Goal: Task Accomplishment & Management: Manage account settings

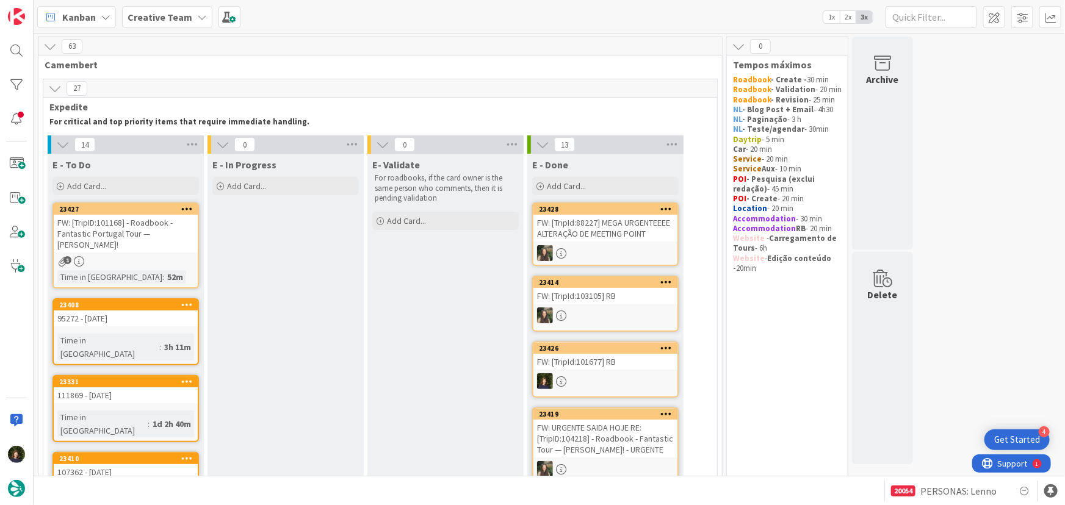
click at [181, 18] on b "Creative Team" at bounding box center [160, 17] width 65 height 12
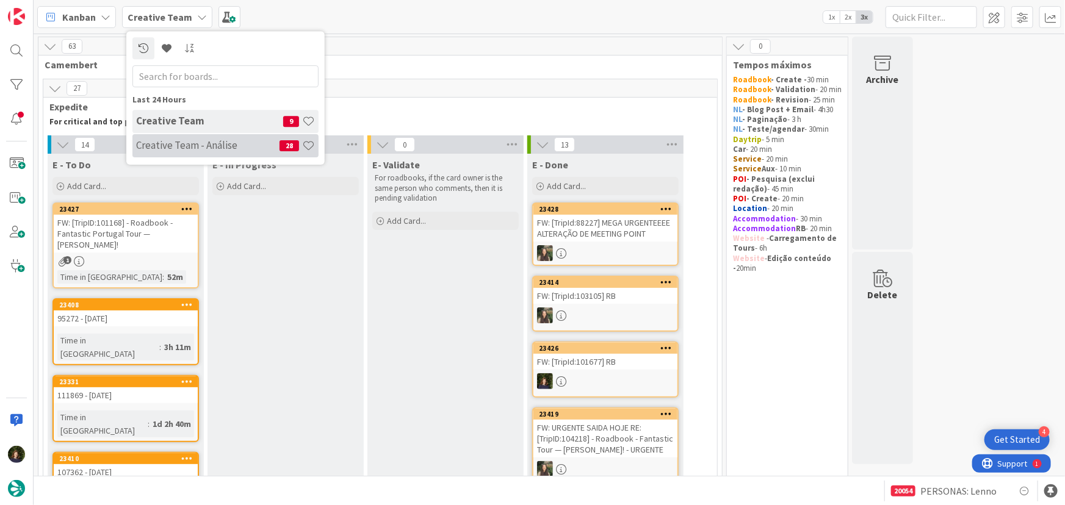
click at [169, 147] on h4 "Creative Team - Análise" at bounding box center [207, 145] width 143 height 12
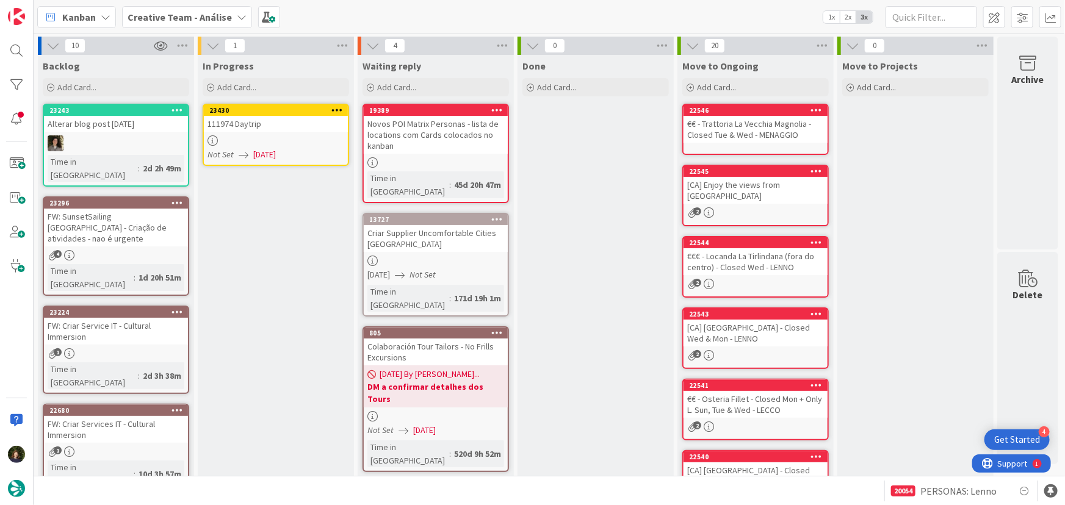
click at [274, 144] on div at bounding box center [276, 141] width 144 height 10
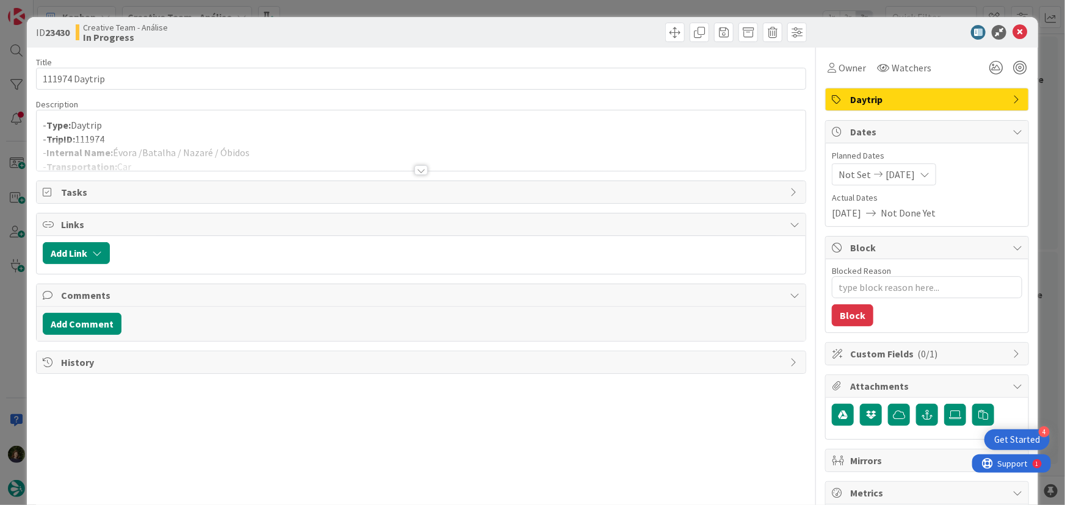
click at [416, 170] on div at bounding box center [421, 170] width 13 height 10
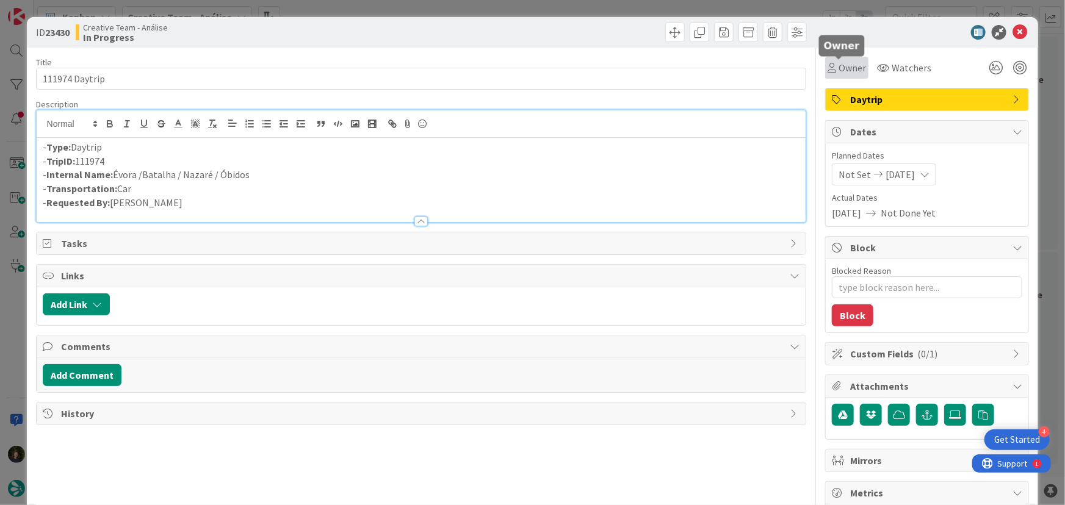
click at [842, 71] on span "Owner" at bounding box center [852, 67] width 27 height 15
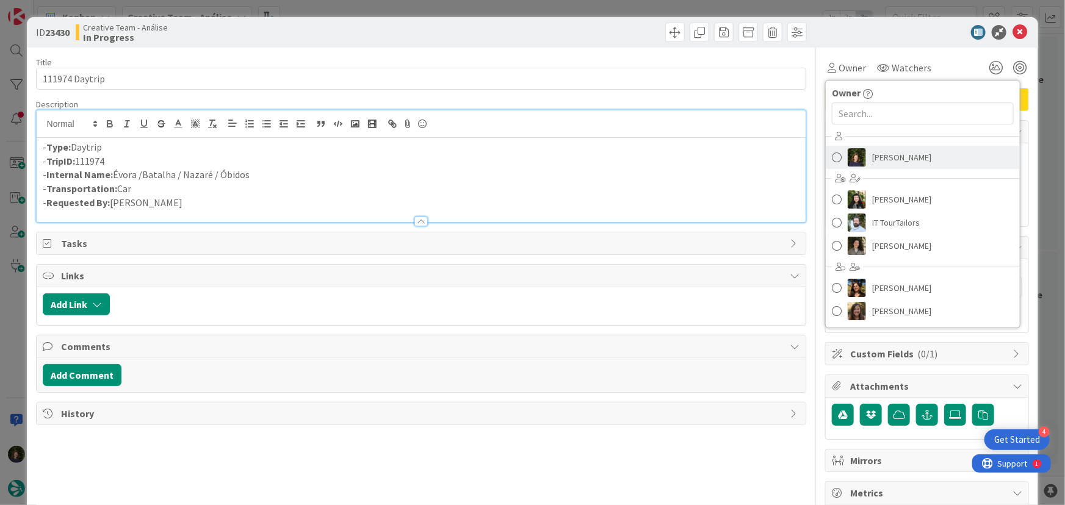
click at [876, 150] on span "[PERSON_NAME]" at bounding box center [901, 157] width 59 height 18
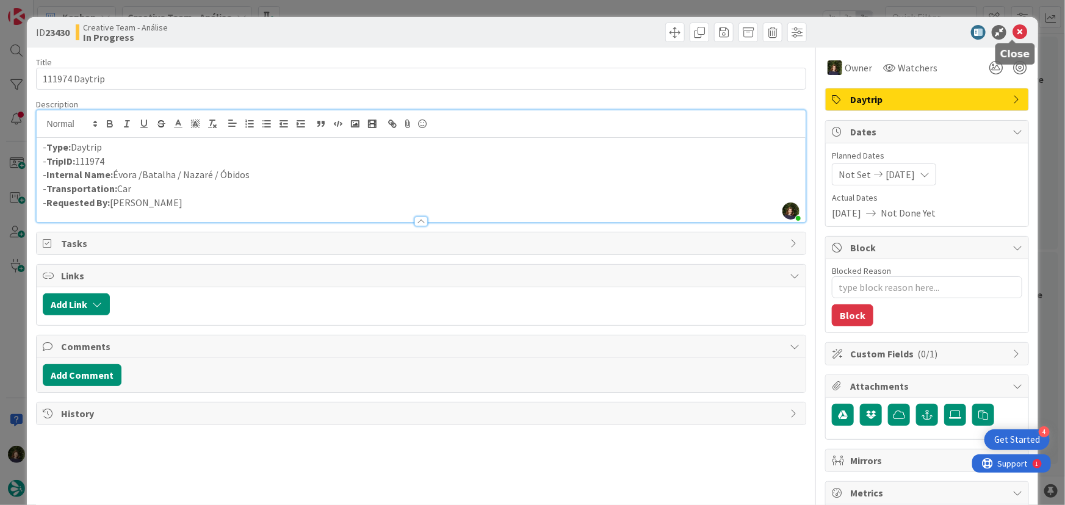
click at [1016, 34] on icon at bounding box center [1020, 32] width 15 height 15
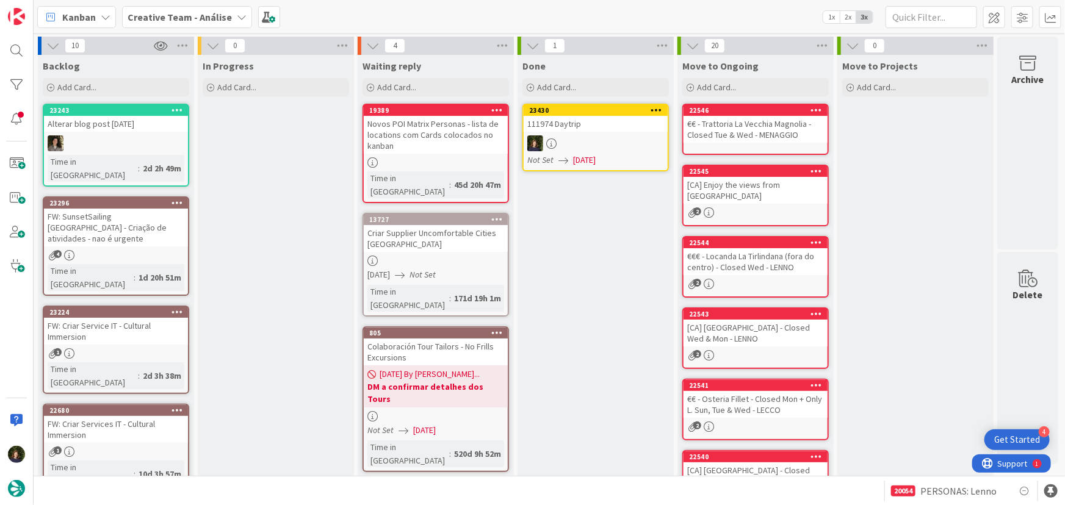
click at [657, 106] on icon at bounding box center [657, 110] width 12 height 9
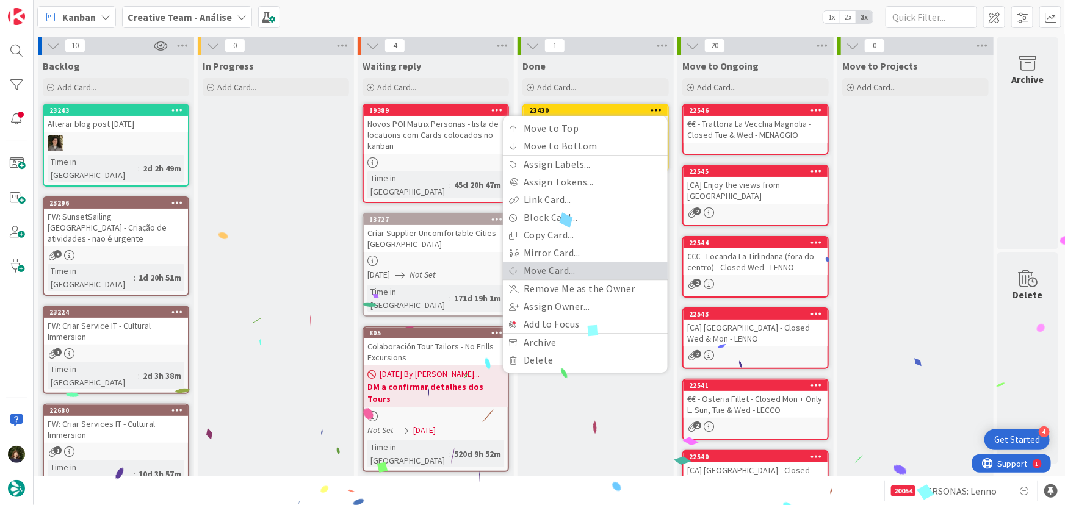
click at [609, 263] on link "Move Card..." at bounding box center [585, 271] width 165 height 18
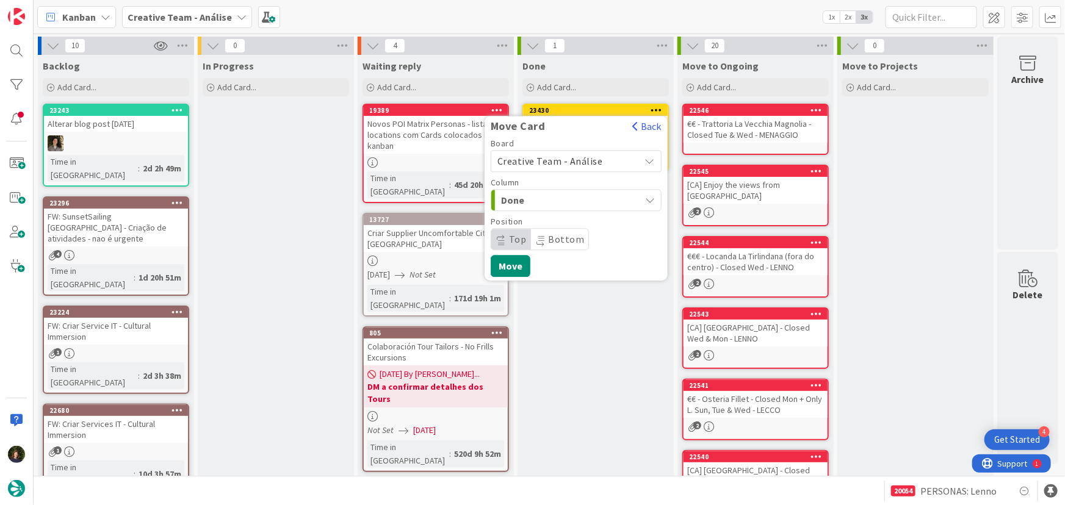
click at [582, 163] on span "Creative Team - Análise" at bounding box center [551, 161] width 106 height 12
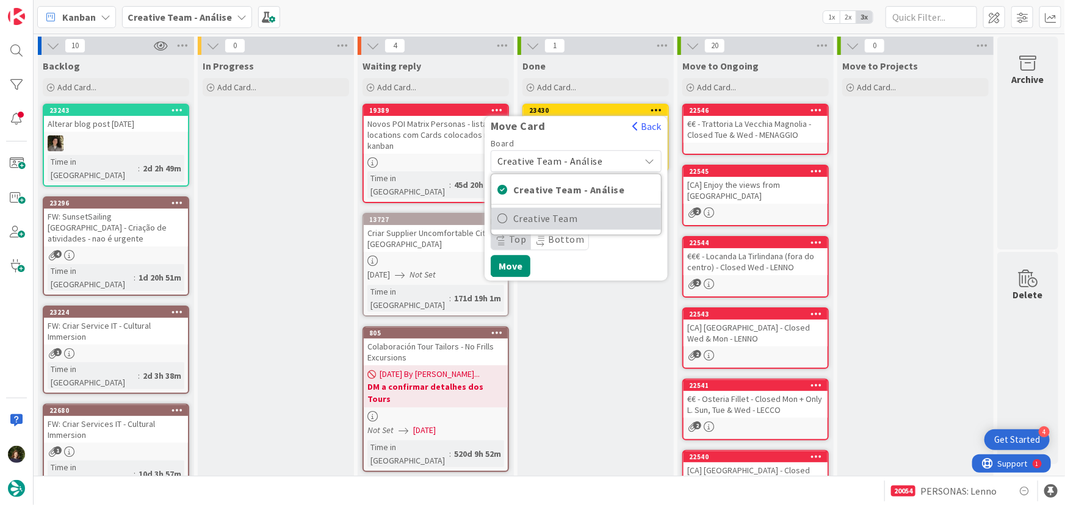
click at [599, 224] on span "Creative Team" at bounding box center [584, 219] width 142 height 18
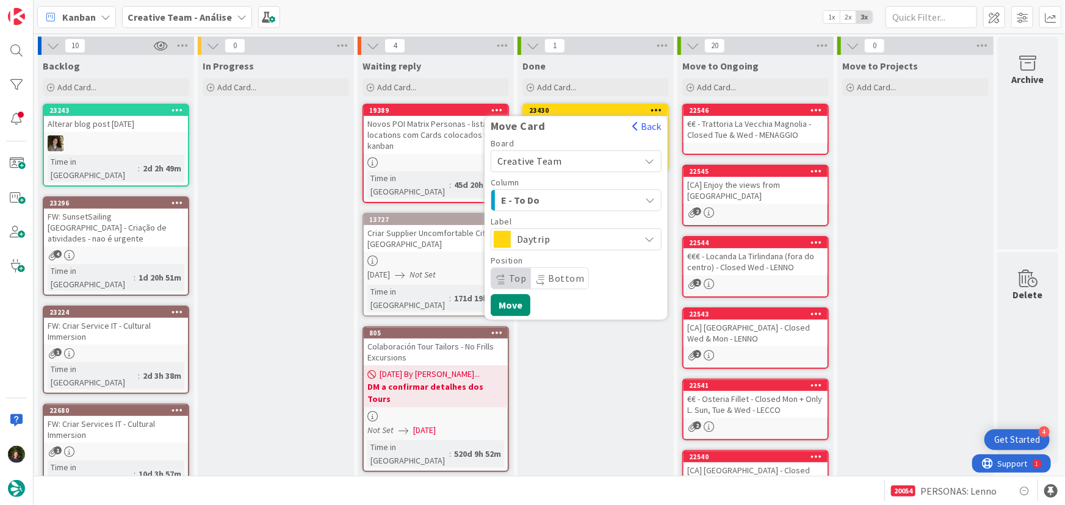
click at [592, 194] on span "E - To Do" at bounding box center [547, 200] width 92 height 16
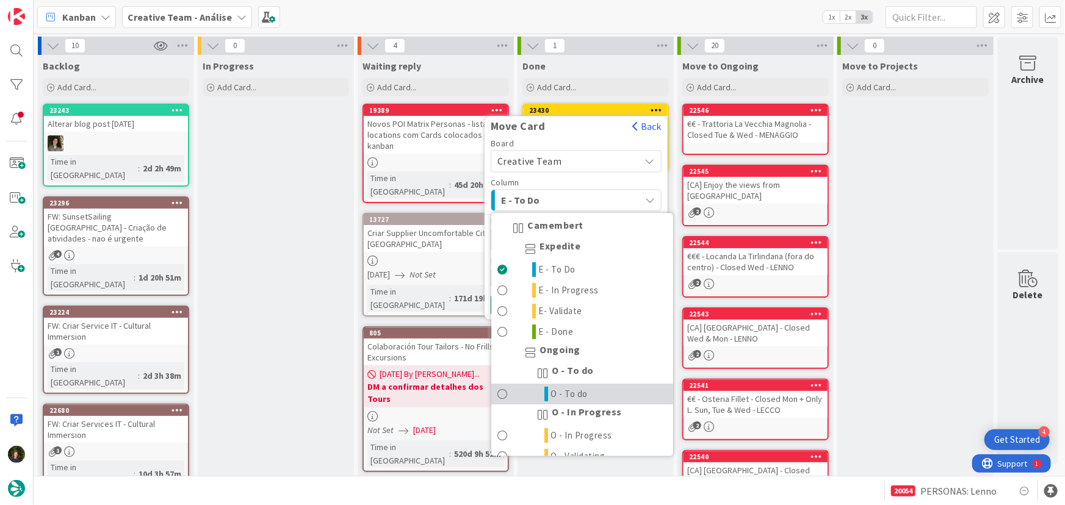
click at [593, 392] on link "O - To do" at bounding box center [582, 395] width 182 height 21
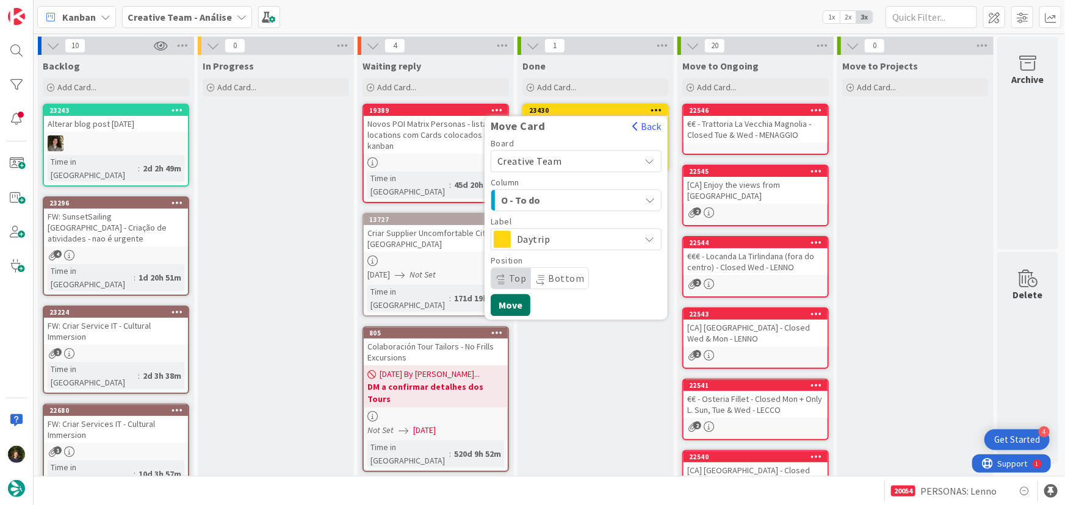
click at [509, 311] on button "Move" at bounding box center [511, 305] width 40 height 22
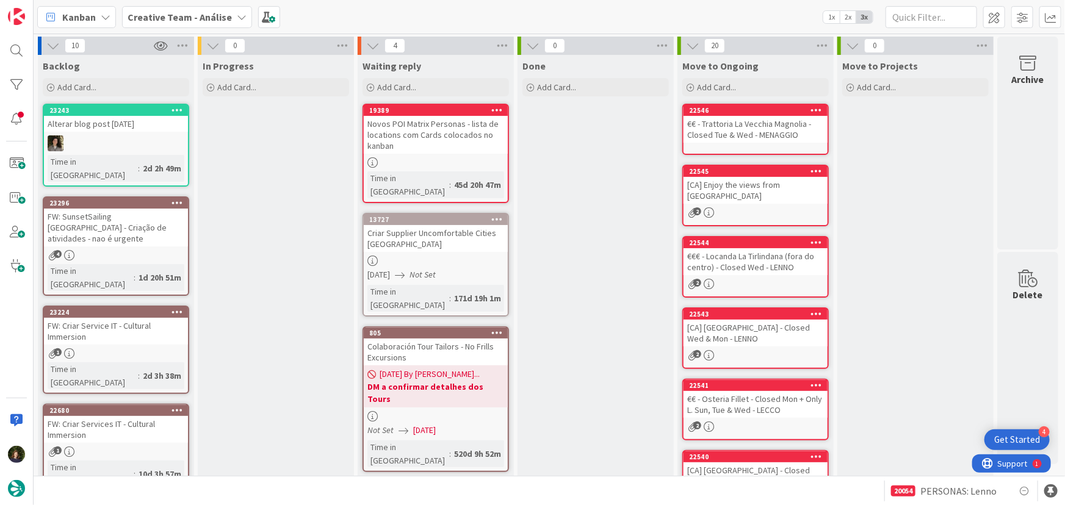
click at [191, 12] on b "Creative Team - Análise" at bounding box center [180, 17] width 104 height 12
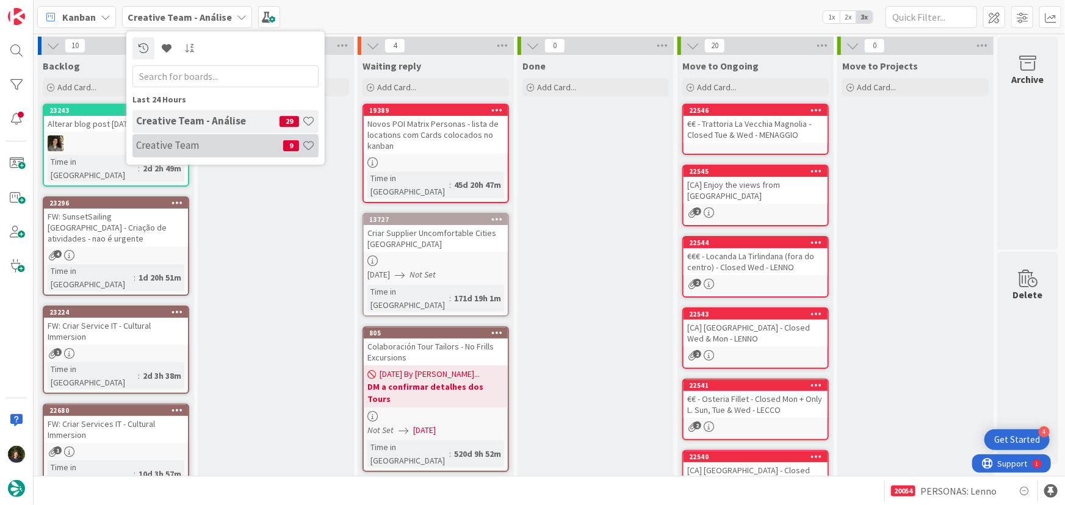
click at [214, 144] on h4 "Creative Team" at bounding box center [209, 145] width 147 height 12
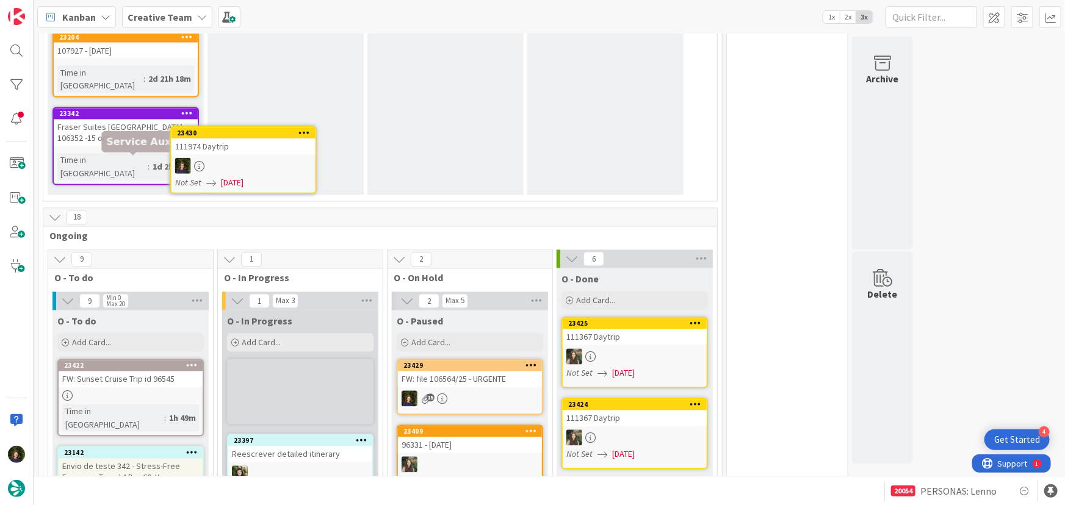
scroll to position [1120, 0]
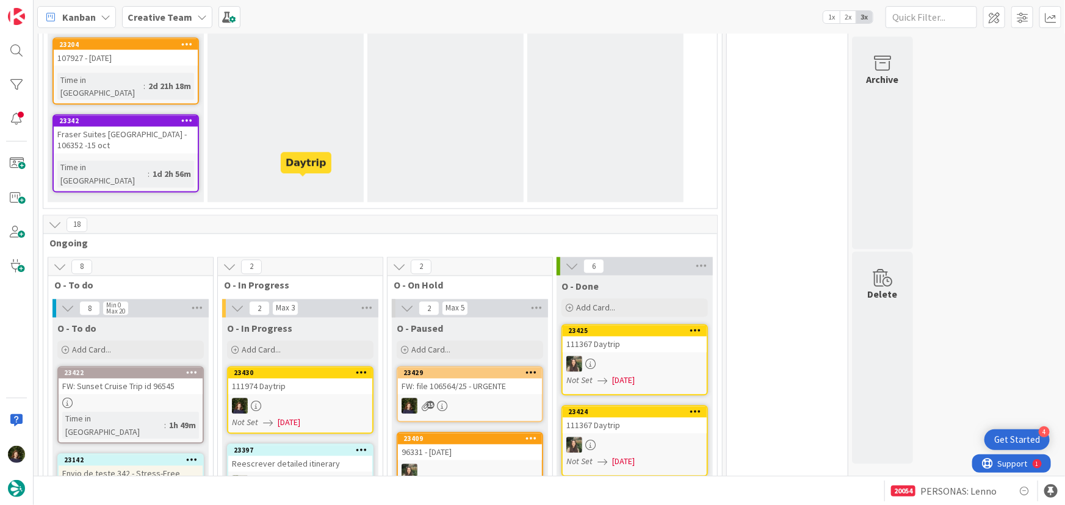
click at [322, 369] on div "23430" at bounding box center [303, 373] width 139 height 9
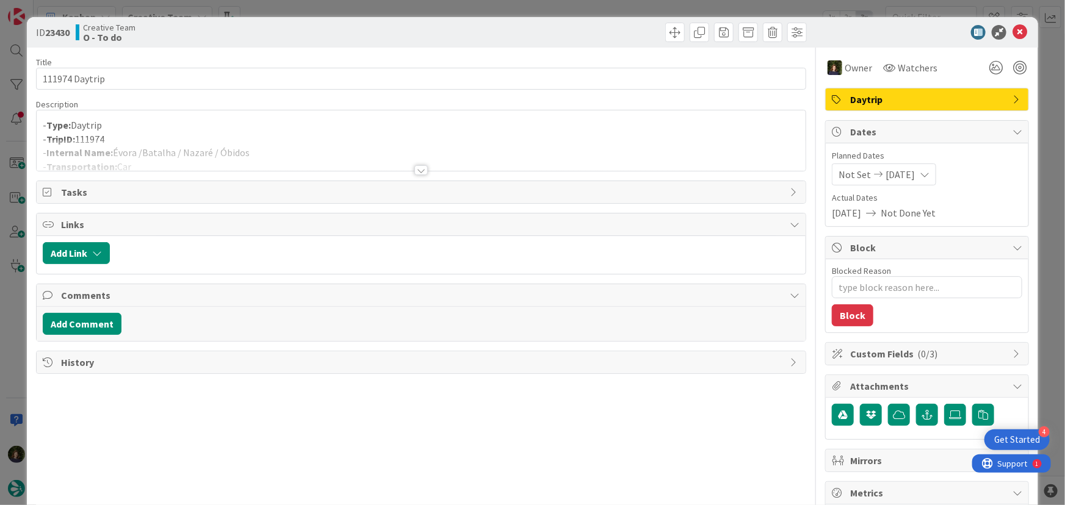
click at [420, 173] on div at bounding box center [421, 170] width 13 height 10
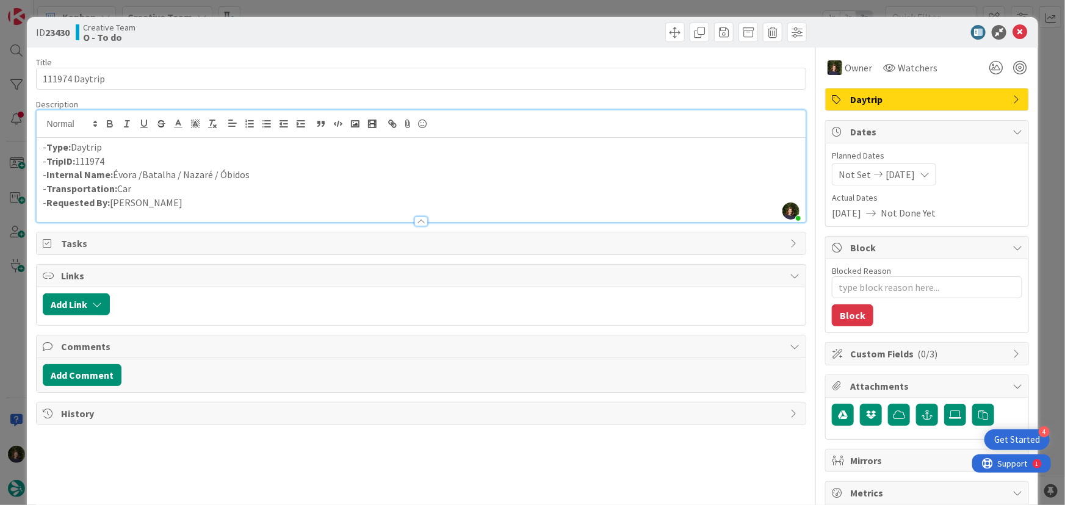
drag, startPoint x: 113, startPoint y: 174, endPoint x: 252, endPoint y: 176, distance: 139.2
click at [252, 176] on p "- Internal Name: Évora /Batalha / Nazaré / Óbidos" at bounding box center [422, 175] width 758 height 14
copy p "Évora /Batalha / Nazaré / Óbidos"
drag, startPoint x: 108, startPoint y: 164, endPoint x: 49, endPoint y: 165, distance: 59.2
click at [49, 165] on p "- TripID: 111974" at bounding box center [422, 161] width 758 height 14
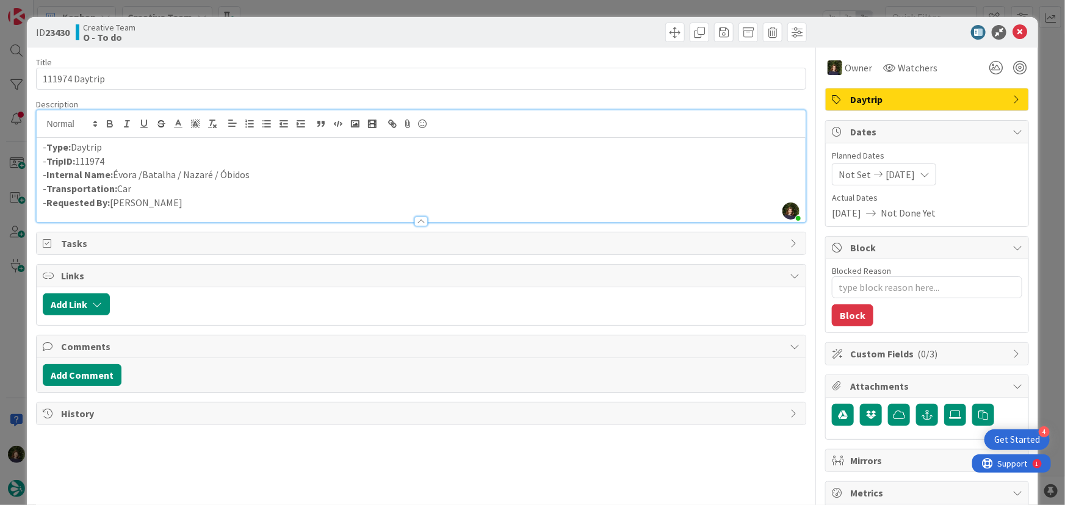
copy p "TripID: 111974"
drag, startPoint x: 244, startPoint y: 182, endPoint x: 109, endPoint y: 172, distance: 135.9
click at [109, 172] on div "- Type: Daytrip - TripID: 111974 - Internal Name: [PERSON_NAME] /Batalha / Naza…" at bounding box center [422, 180] width 770 height 84
copy div ": Évora /Batalha / Nazaré / Óbidos - Transportation: Car"
click at [1014, 29] on icon at bounding box center [1020, 32] width 15 height 15
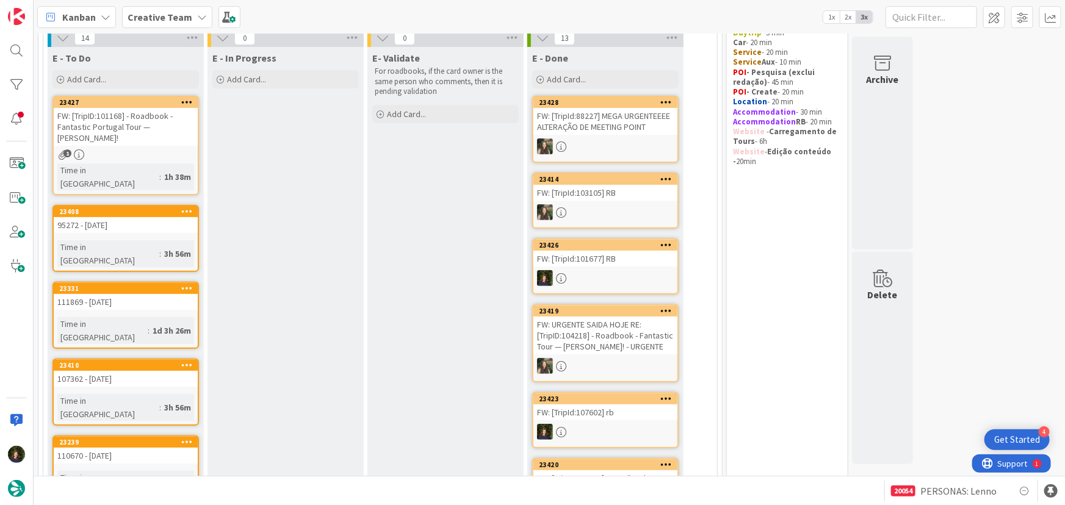
scroll to position [79, 0]
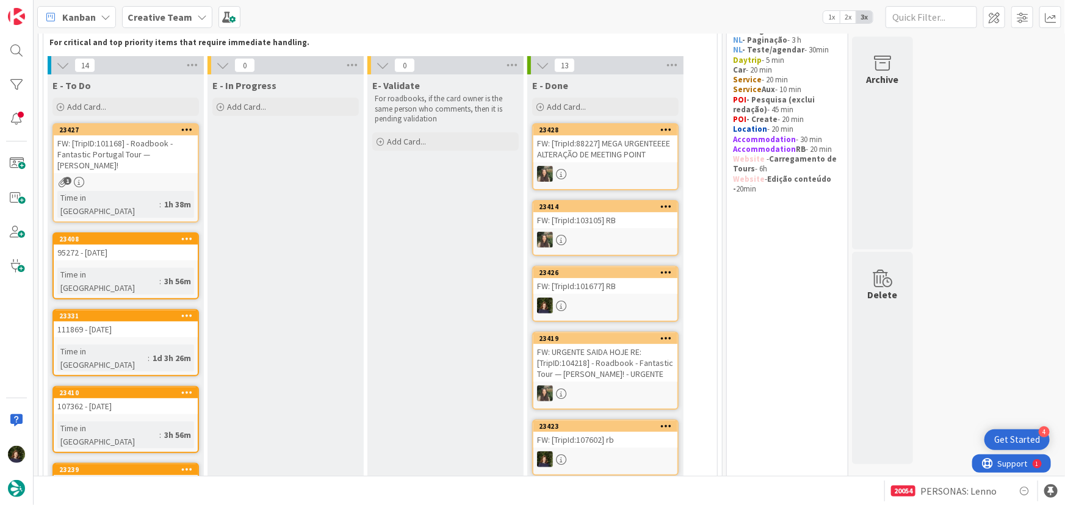
click at [145, 177] on div "1" at bounding box center [126, 182] width 144 height 10
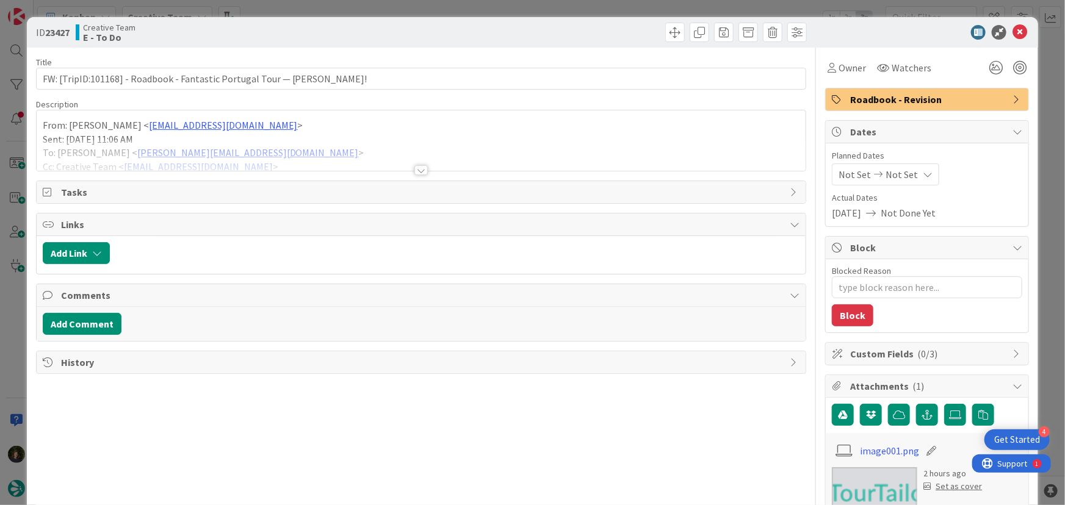
click at [425, 168] on div at bounding box center [422, 155] width 770 height 31
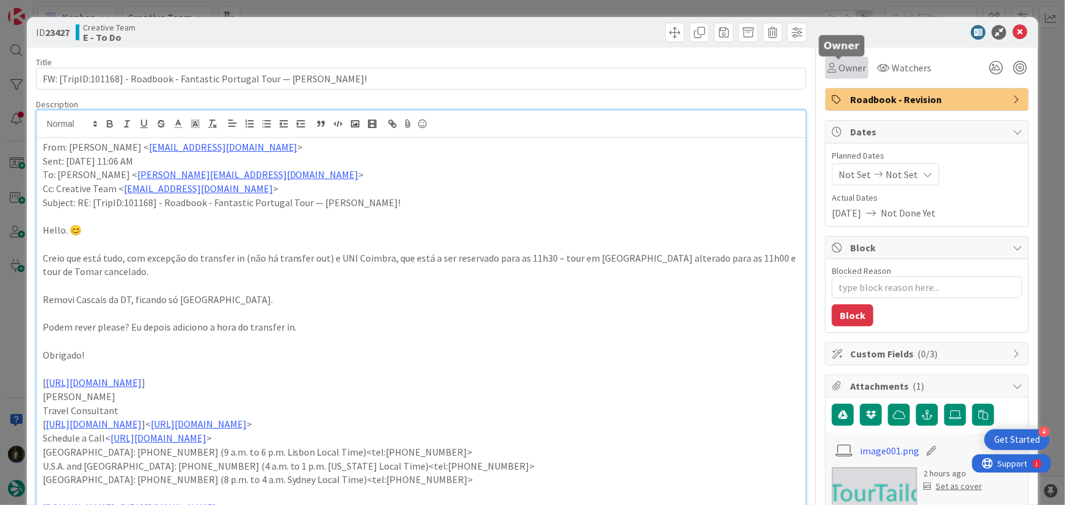
click at [849, 68] on span "Owner" at bounding box center [852, 67] width 27 height 15
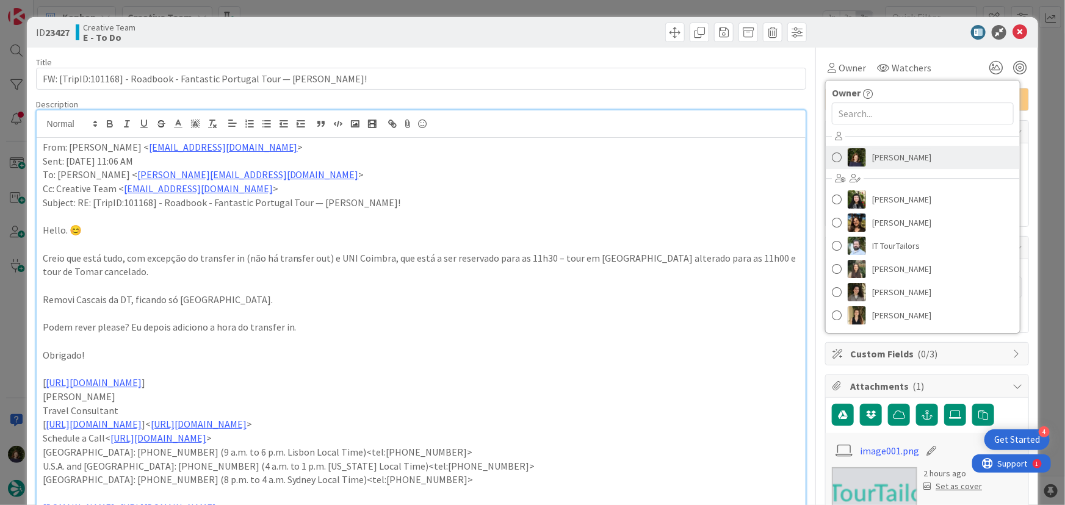
click at [874, 153] on span "[PERSON_NAME]" at bounding box center [901, 157] width 59 height 18
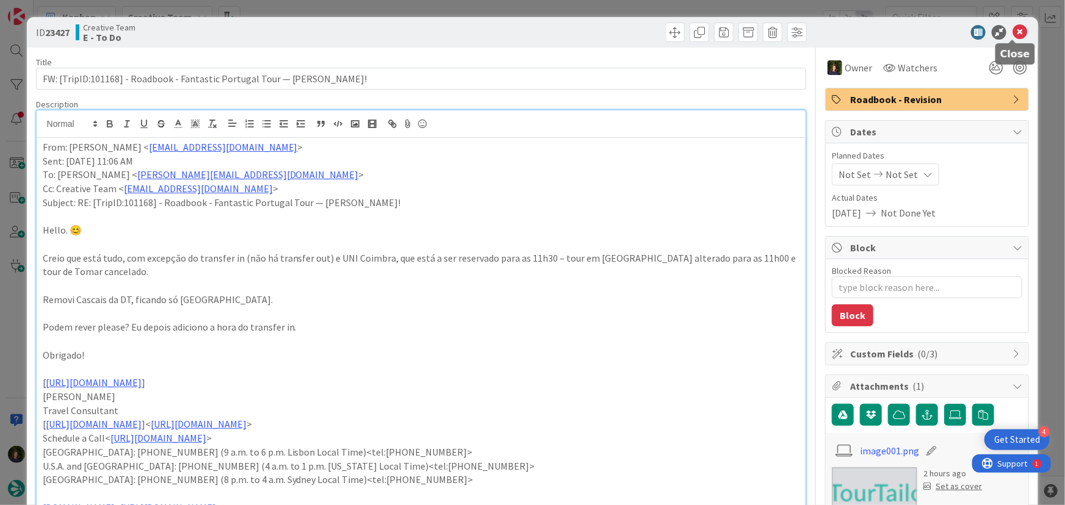
click at [1013, 34] on icon at bounding box center [1020, 32] width 15 height 15
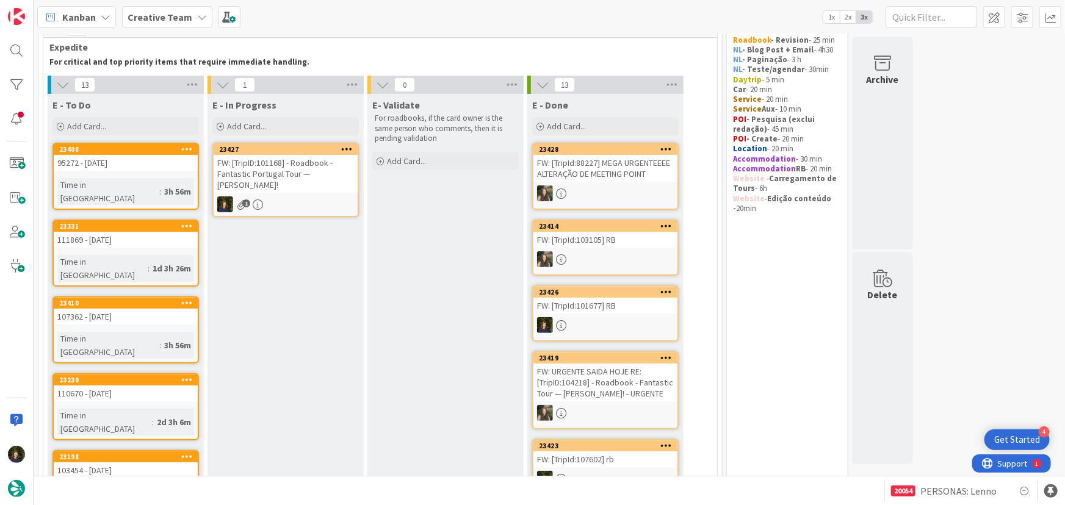
scroll to position [55, 0]
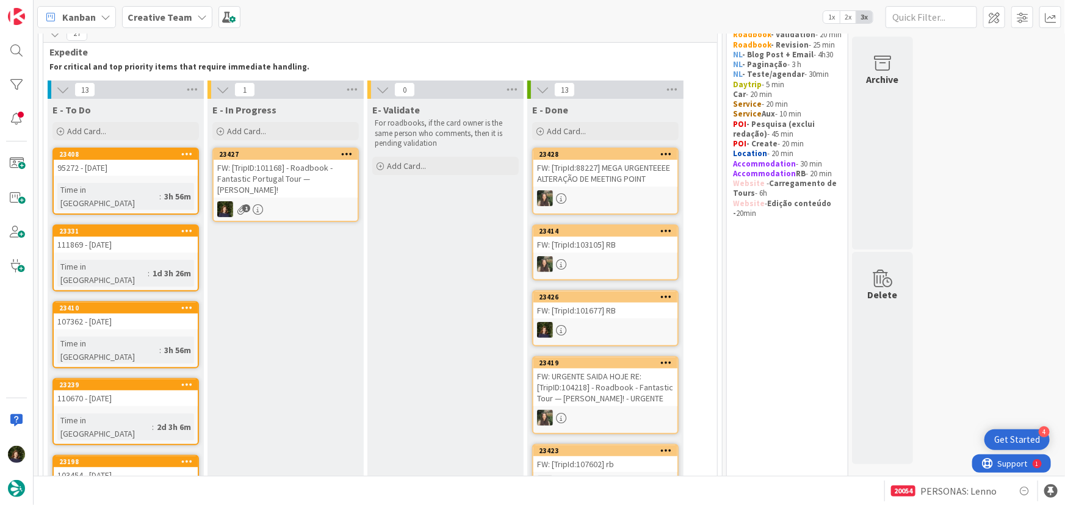
click at [300, 192] on div "FW: [TripID:101168] - Roadbook - Fantastic Portugal Tour — [PERSON_NAME]!" at bounding box center [286, 179] width 144 height 38
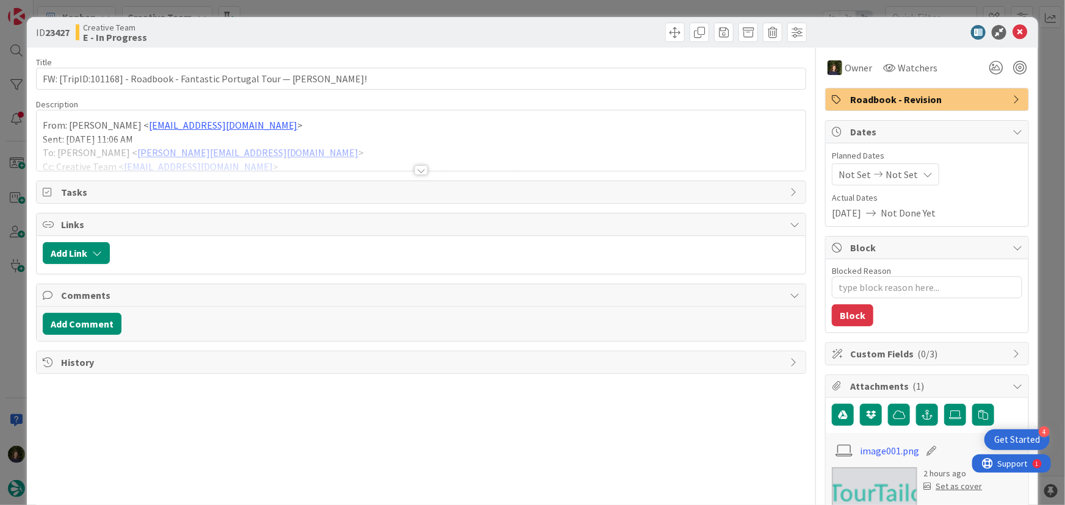
click at [424, 175] on div "Title 72 / 128 FW: [TripID:101168] - Roadbook - Fantastic Portugal Tour — [PERS…" at bounding box center [421, 428] width 771 height 761
click at [415, 171] on div at bounding box center [421, 170] width 13 height 10
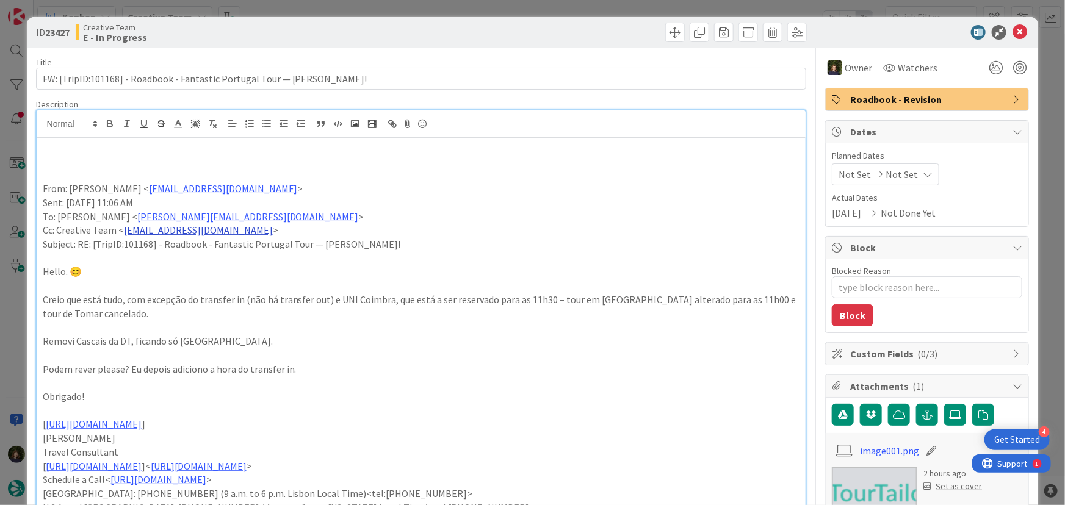
type textarea "x"
click at [311, 147] on p "Tens de alterar o tour de Coimbra para o que é com a datatour" at bounding box center [422, 147] width 758 height 14
click at [142, 153] on p "Tens de alterar o tour de Coimbra para o que é com a datatour:" at bounding box center [422, 147] width 758 height 14
click at [140, 143] on p "Tens de alterar o tour de Coimbra para o que é com a datatour:" at bounding box center [422, 147] width 758 height 14
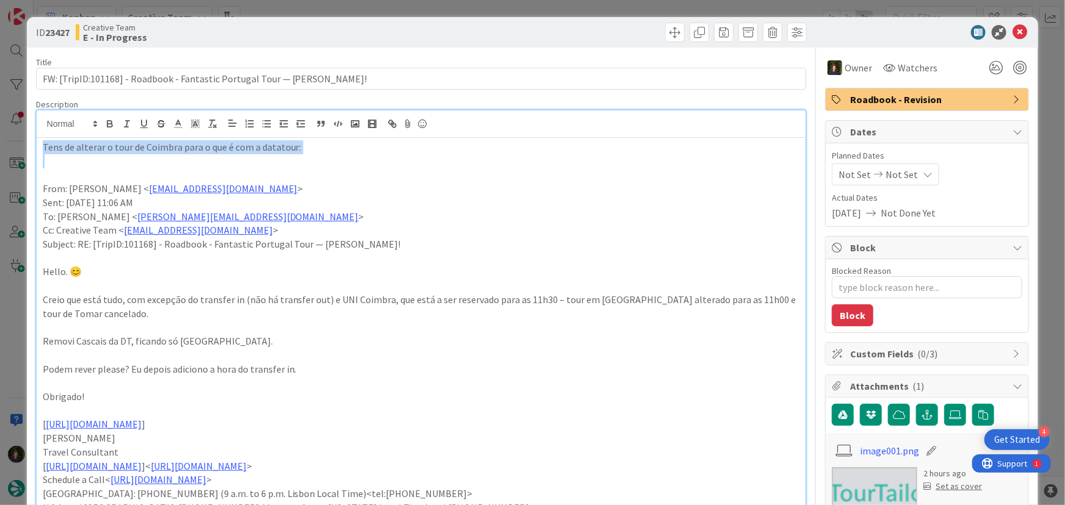
click at [140, 143] on p "Tens de alterar o tour de Coimbra para o que é com a datatour:" at bounding box center [422, 147] width 758 height 14
copy p "Tens de alterar o tour de Coimbra para o que é com a datatour:"
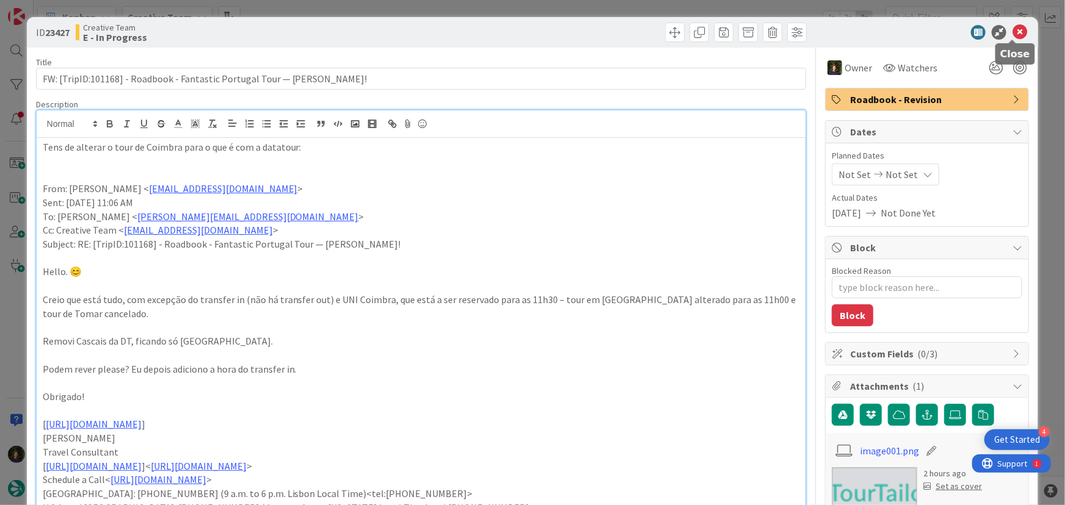
drag, startPoint x: 1011, startPoint y: 34, endPoint x: 843, endPoint y: 100, distance: 180.4
click at [1013, 32] on icon at bounding box center [1020, 32] width 15 height 15
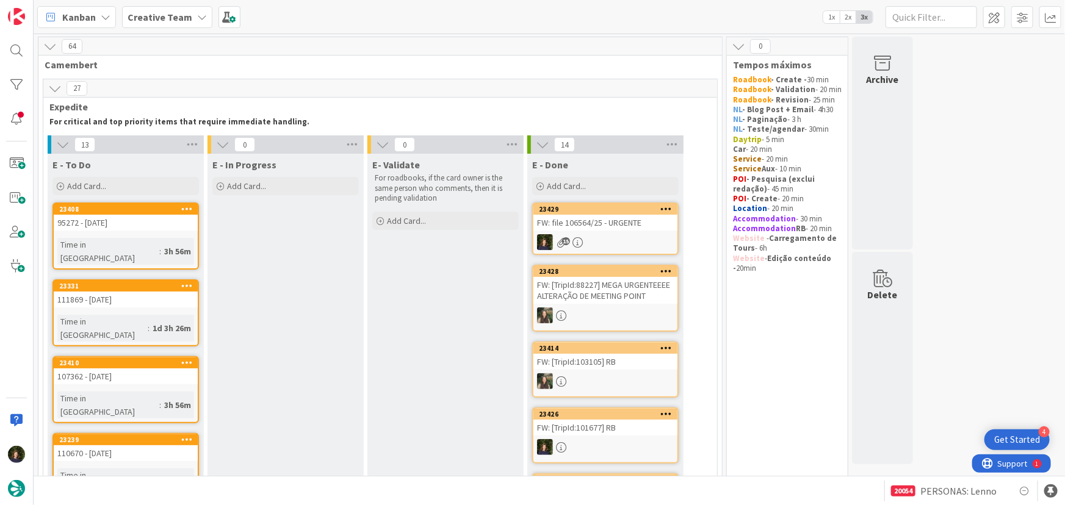
click at [607, 241] on div "15" at bounding box center [606, 242] width 144 height 16
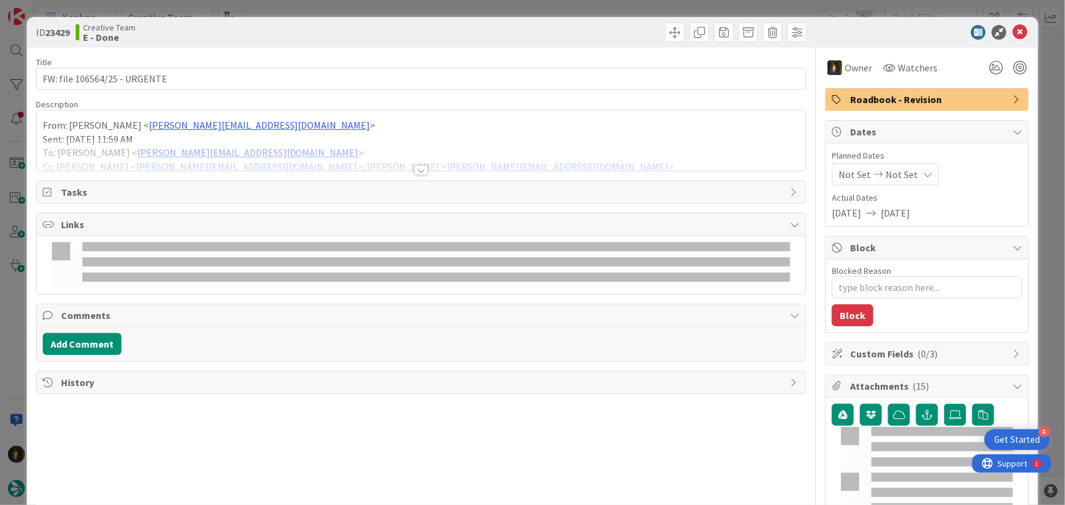
scroll to position [108, 0]
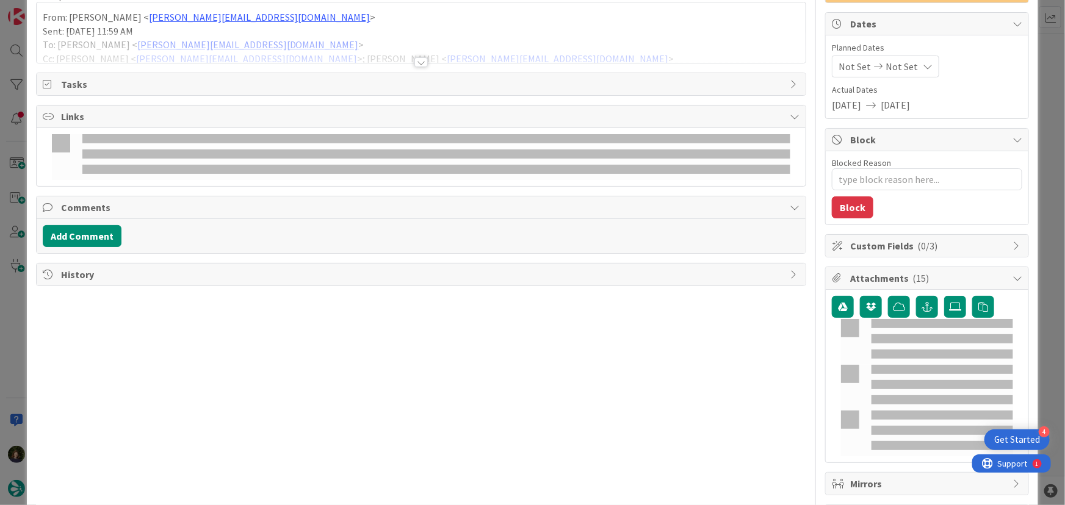
type textarea "x"
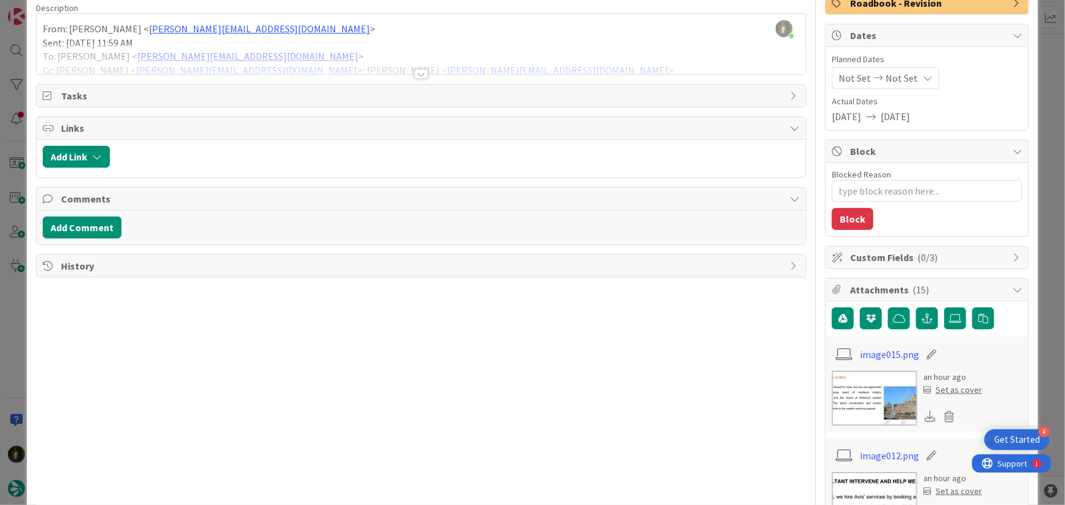
scroll to position [0, 0]
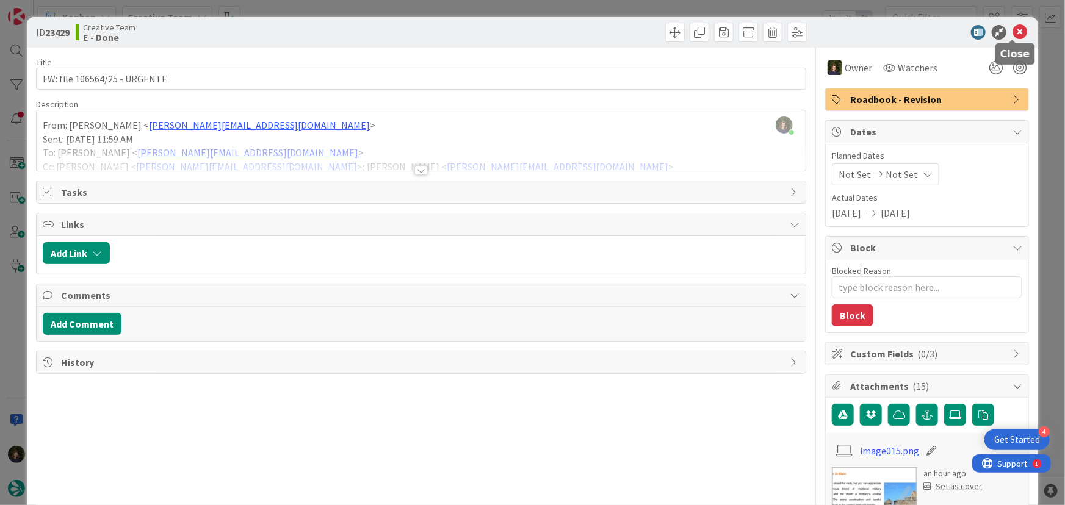
click at [1015, 30] on icon at bounding box center [1020, 32] width 15 height 15
